Goal: Transaction & Acquisition: Purchase product/service

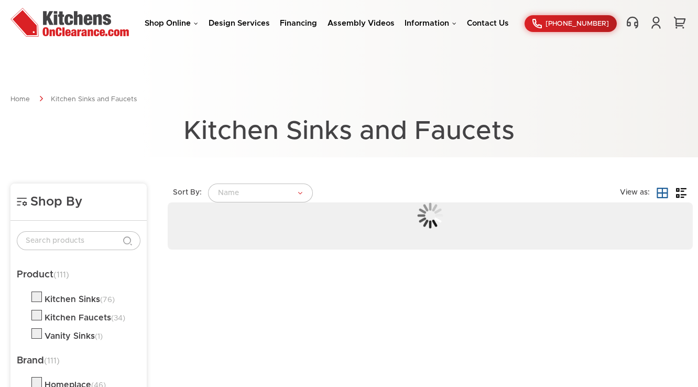
scroll to position [84, 0]
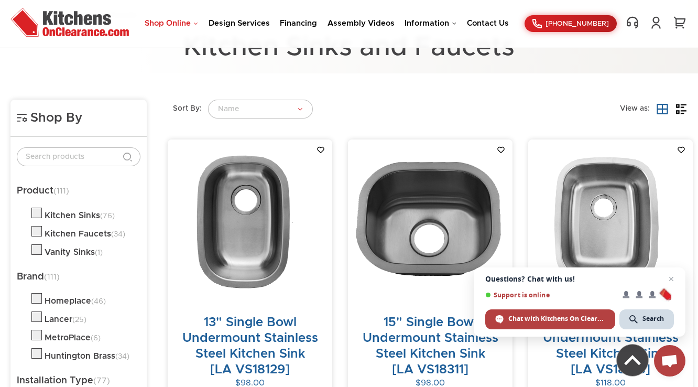
click at [190, 23] on link "Shop Online" at bounding box center [171, 23] width 53 height 8
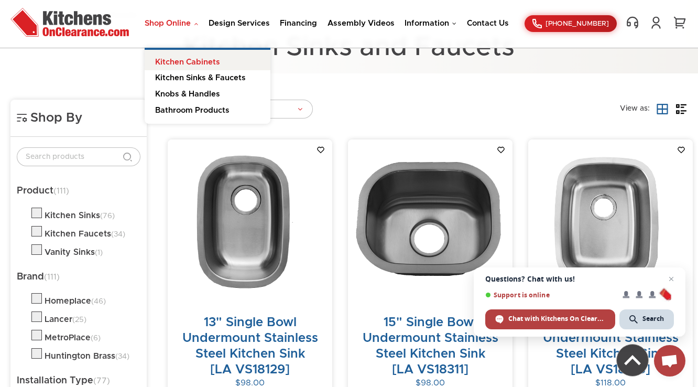
click at [197, 65] on link "Kitchen Cabinets" at bounding box center [208, 60] width 126 height 21
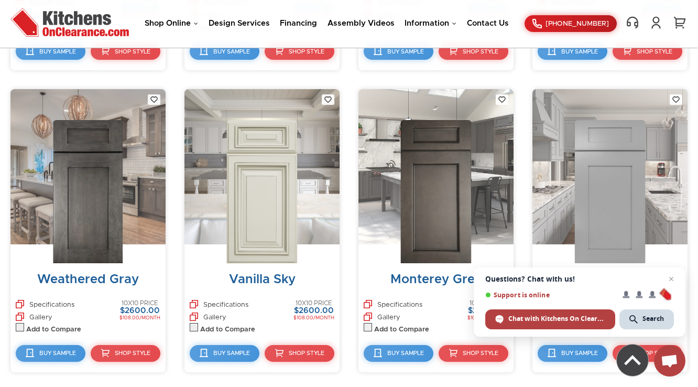
scroll to position [994, 0]
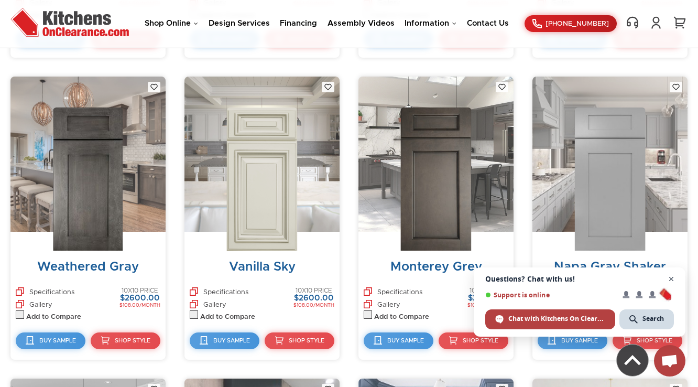
click at [668, 282] on span "Close chat" at bounding box center [671, 279] width 13 height 13
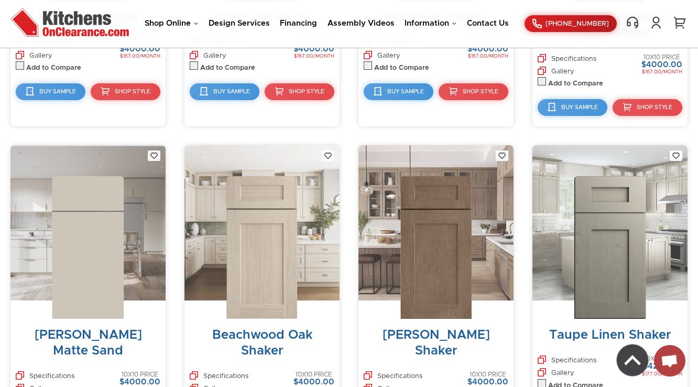
scroll to position [5609, 0]
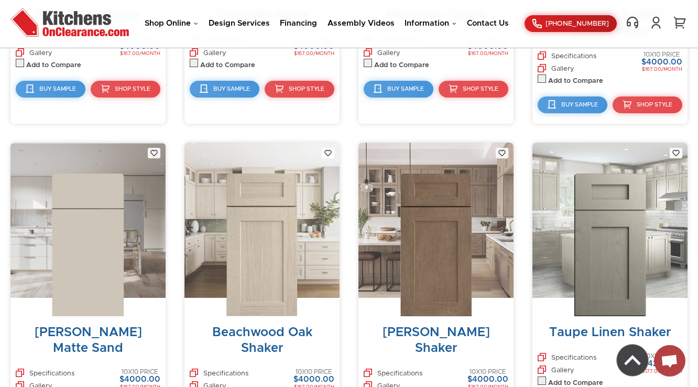
drag, startPoint x: 264, startPoint y: 188, endPoint x: 396, endPoint y: 135, distance: 142.3
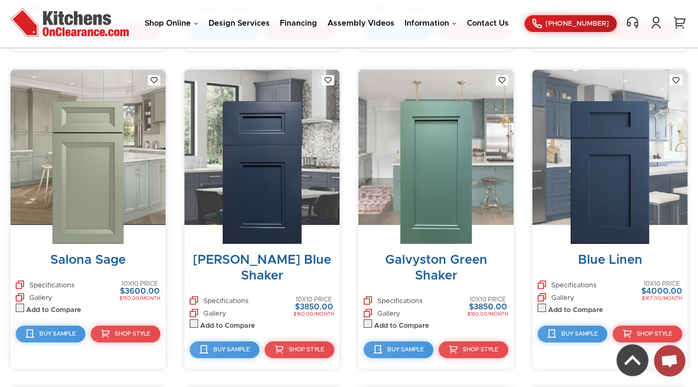
scroll to position [5665, 0]
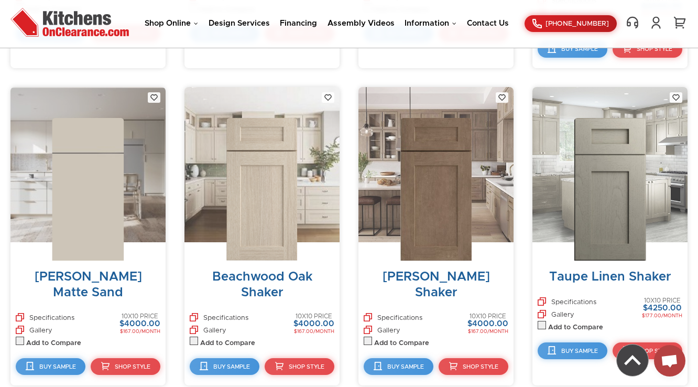
click at [272, 139] on img at bounding box center [261, 189] width 71 height 143
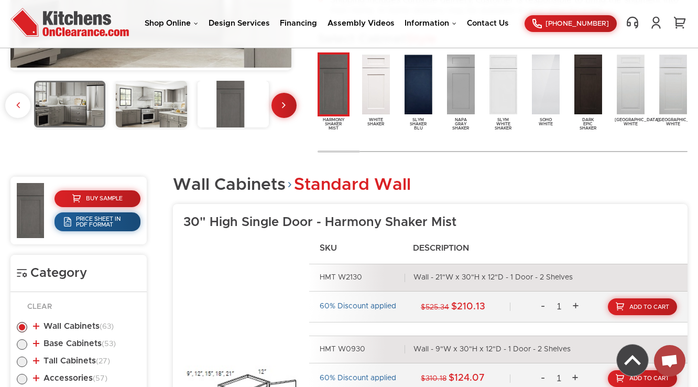
scroll to position [587, 0]
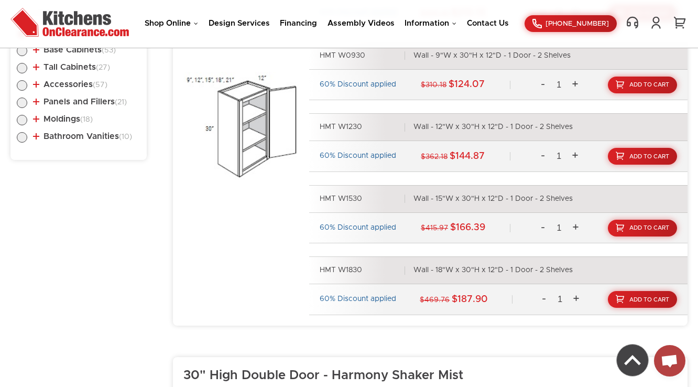
click at [19, 136] on label at bounding box center [22, 140] width 10 height 8
radio input "true"
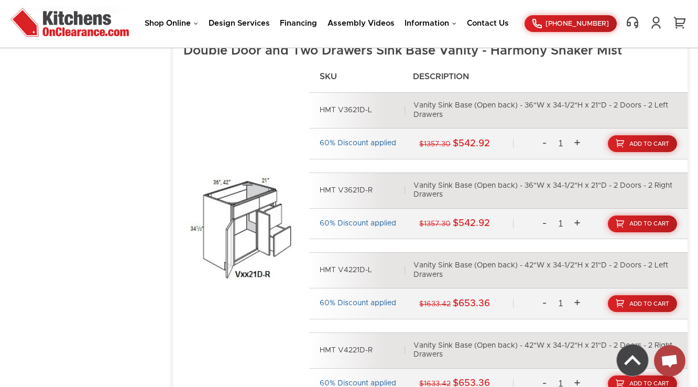
scroll to position [545, 0]
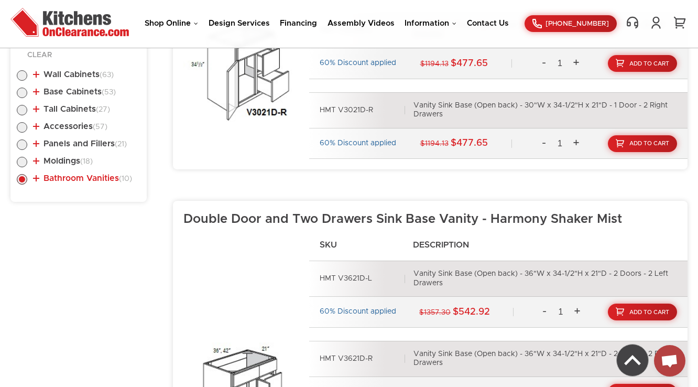
click at [86, 175] on link "Bathroom Vanities (10)" at bounding box center [82, 178] width 99 height 8
click at [84, 193] on link "Vanity Base w/ Drawers (7)" at bounding box center [90, 200] width 92 height 16
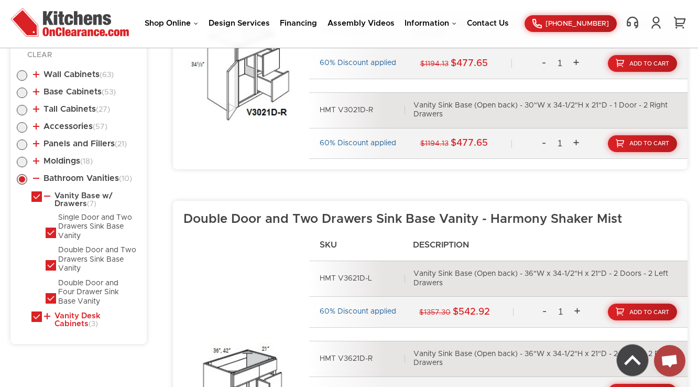
click at [85, 315] on link "Vanity Desk Cabinets (3)" at bounding box center [90, 320] width 92 height 16
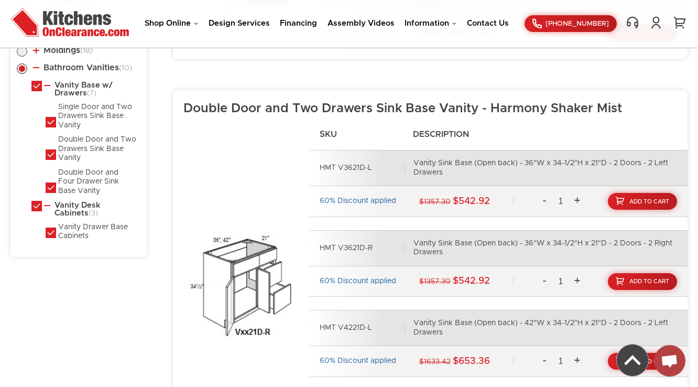
scroll to position [671, 0]
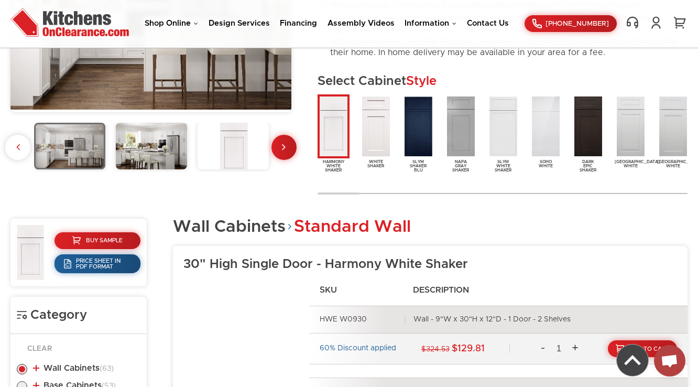
scroll to position [545, 0]
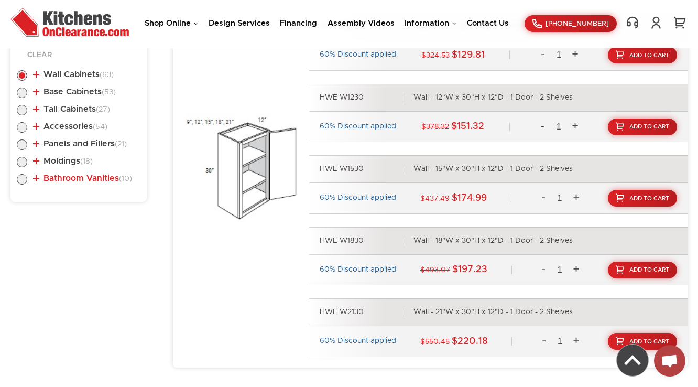
click at [90, 178] on link "Bathroom Vanities (10)" at bounding box center [82, 178] width 99 height 8
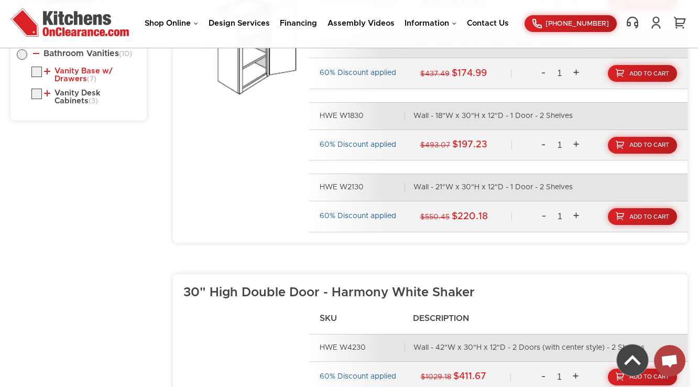
scroll to position [671, 0]
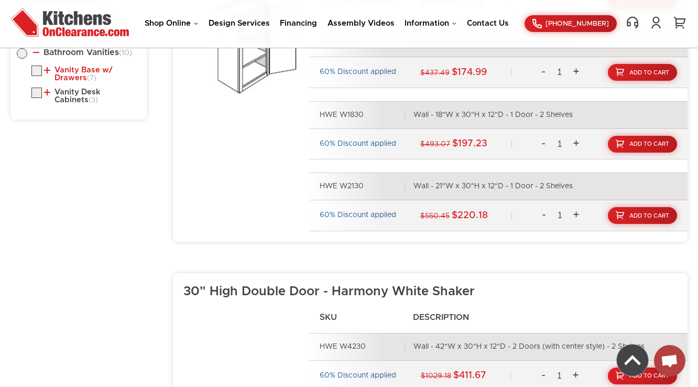
click at [83, 67] on link "Vanity Base w/ Drawers (7)" at bounding box center [90, 74] width 92 height 16
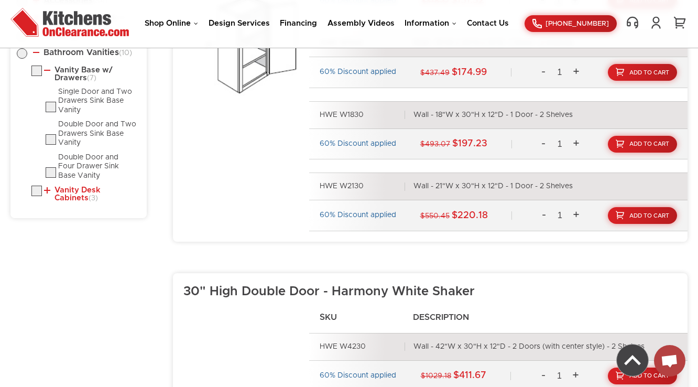
click at [88, 192] on link "Vanity Desk Cabinets (3)" at bounding box center [90, 194] width 92 height 16
click at [20, 52] on label at bounding box center [22, 56] width 10 height 8
radio input "true"
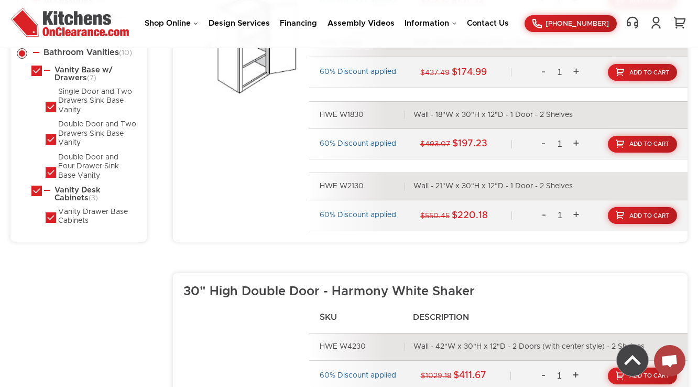
checkbox input "true"
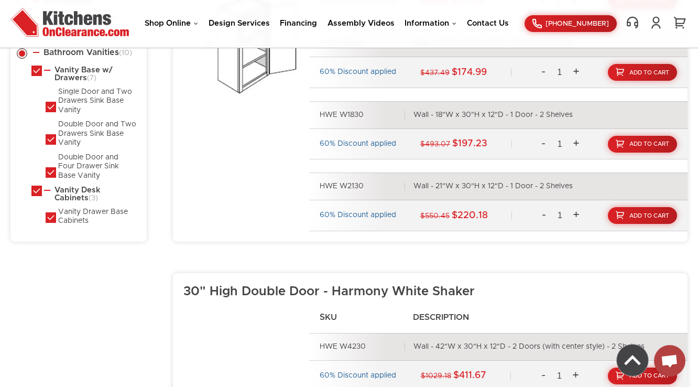
checkbox input "true"
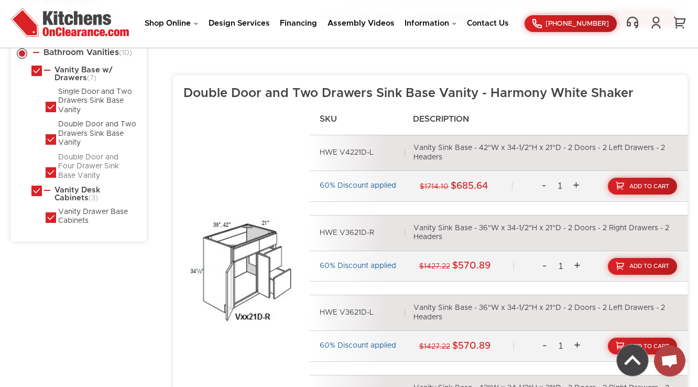
scroll to position [629, 0]
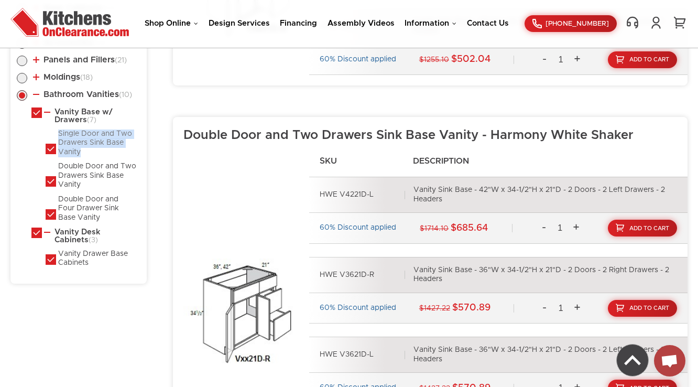
drag, startPoint x: 57, startPoint y: 132, endPoint x: 84, endPoint y: 151, distance: 33.0
click at [84, 151] on li "Single Door and Two Drawers Sink Base Vanity" at bounding box center [93, 143] width 95 height 28
copy div "Single Door and Two Drawers Sink Base Vanity"
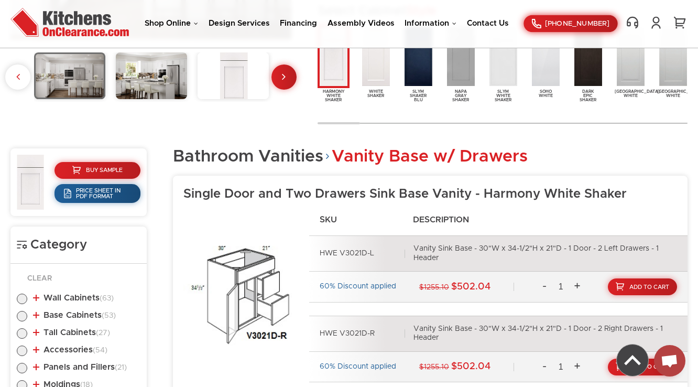
scroll to position [577, 0]
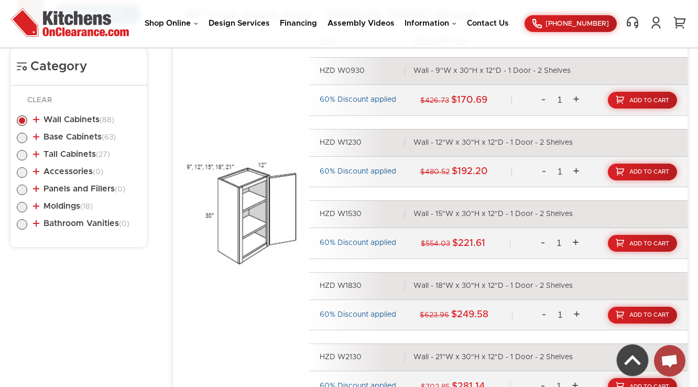
scroll to position [545, 0]
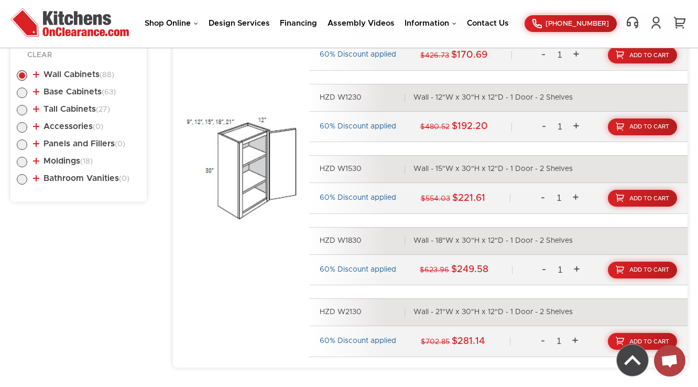
click at [25, 179] on label at bounding box center [22, 182] width 10 height 8
radio input "true"
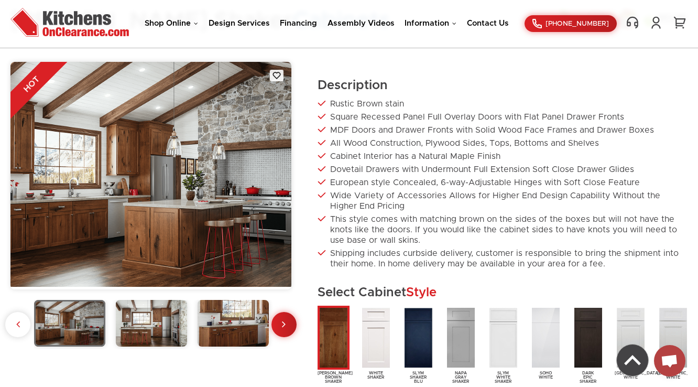
scroll to position [503, 0]
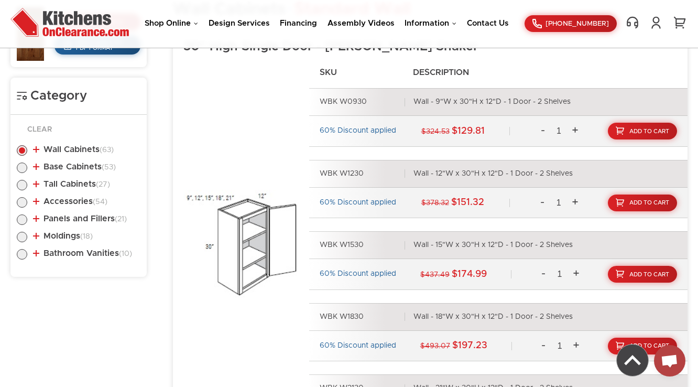
click at [19, 253] on label at bounding box center [22, 257] width 10 height 8
radio input "true"
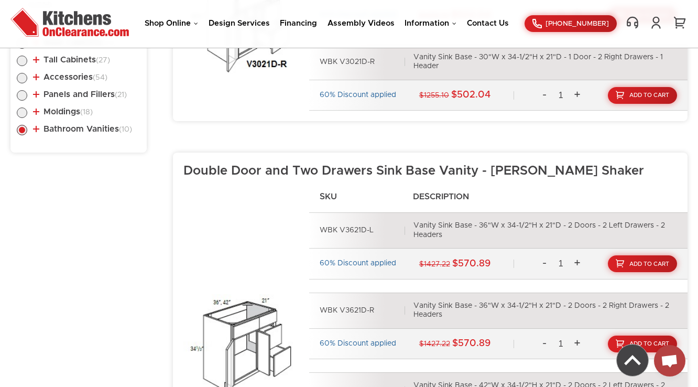
scroll to position [545, 0]
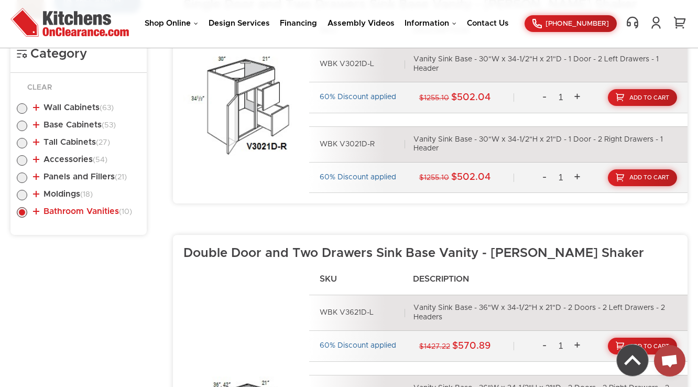
click at [90, 212] on link "Bathroom Vanities (10)" at bounding box center [82, 211] width 99 height 8
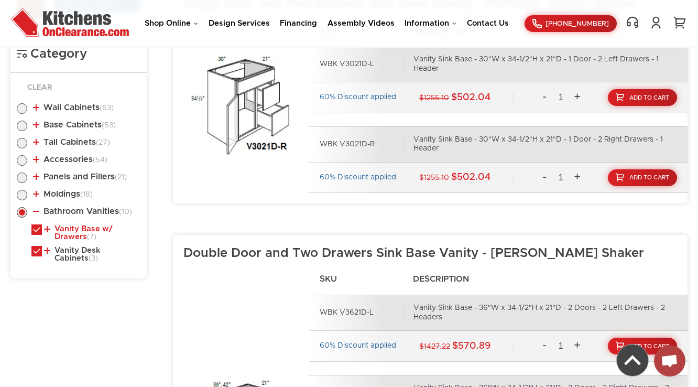
click at [78, 230] on link "Vanity Base w/ Drawers (7)" at bounding box center [90, 233] width 92 height 16
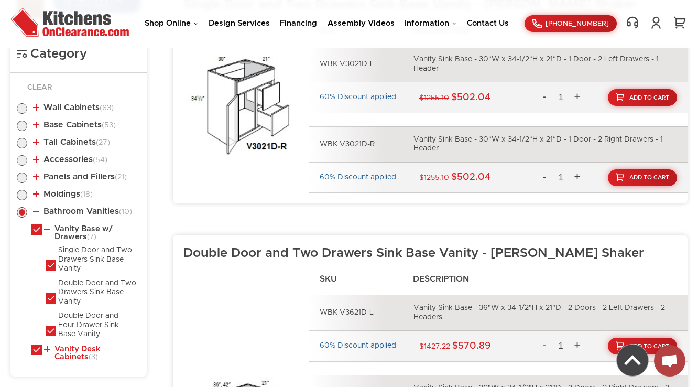
click at [84, 352] on link "Vanity Desk Cabinets (3)" at bounding box center [90, 353] width 92 height 16
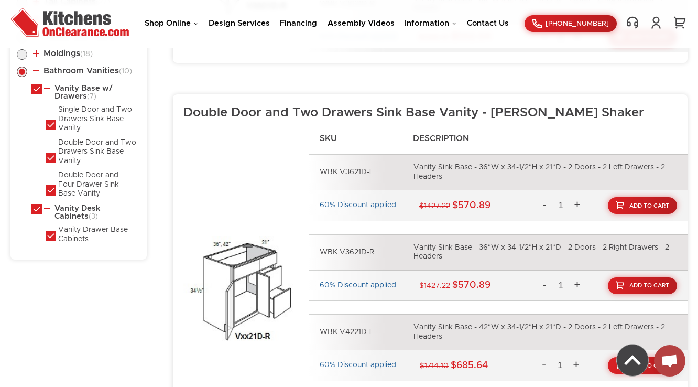
scroll to position [671, 0]
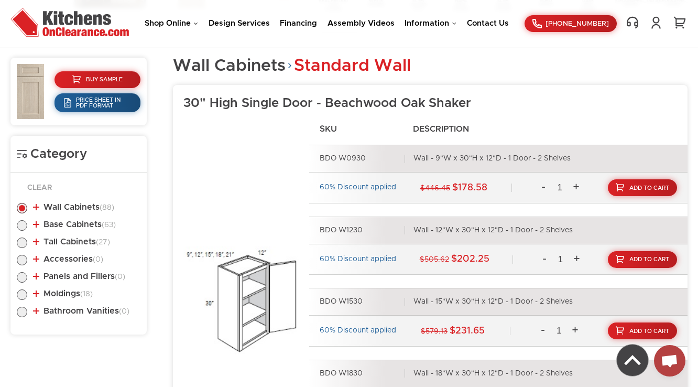
scroll to position [422, 0]
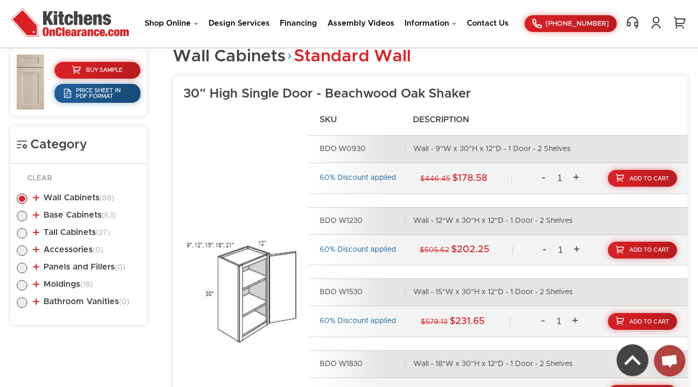
click at [25, 301] on label at bounding box center [22, 305] width 10 height 8
radio input "true"
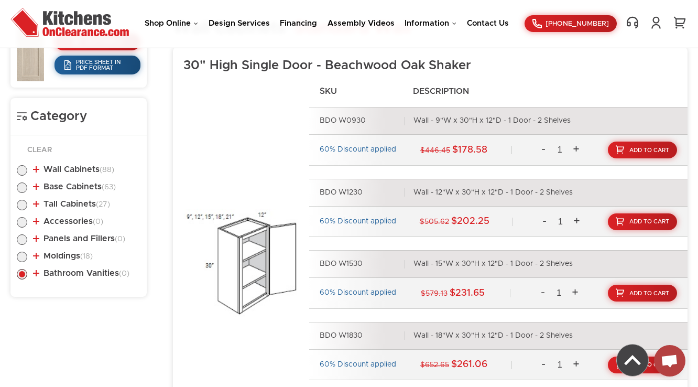
scroll to position [464, 0]
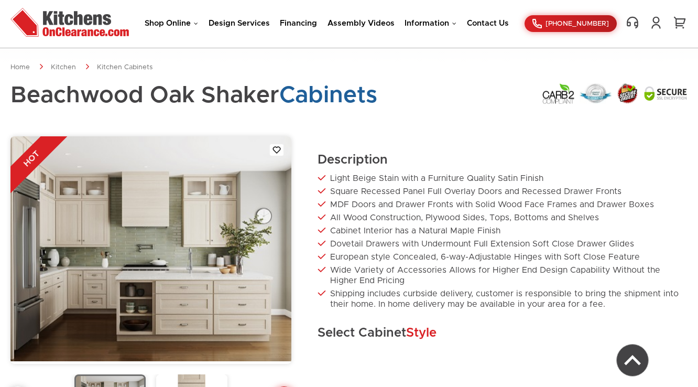
scroll to position [354, 0]
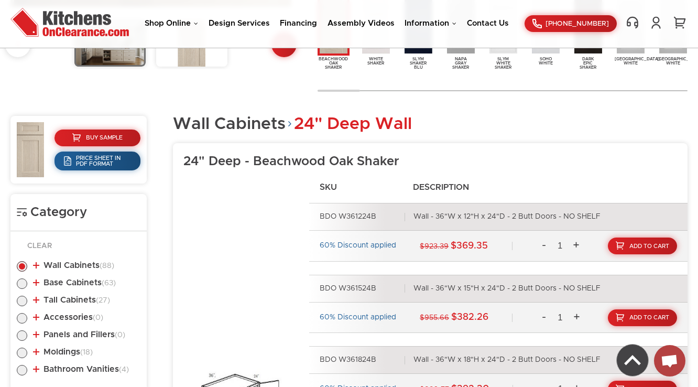
click at [61, 371] on link "Bathroom Vanities (4)" at bounding box center [81, 369] width 96 height 8
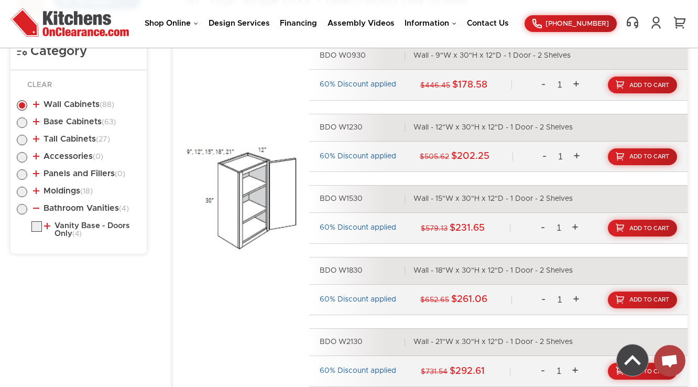
scroll to position [606, 0]
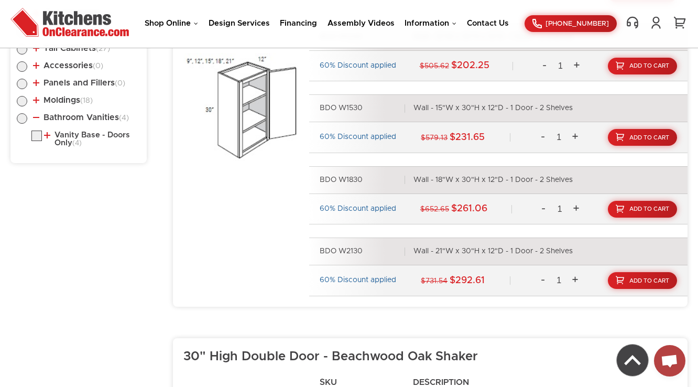
click at [36, 135] on label at bounding box center [36, 139] width 10 height 8
checkbox input "true"
radio input "false"
radio input "true"
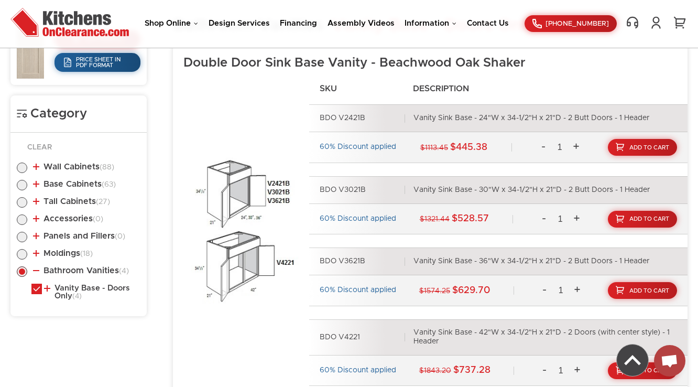
scroll to position [480, 0]
